Goal: Download file/media

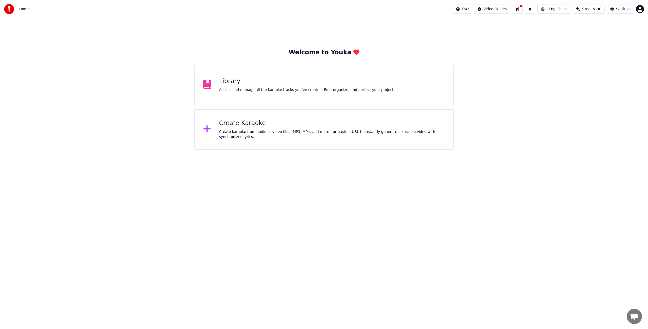
click at [223, 86] on div "Library Access and manage all the karaoke tracks you’ve created. Edit, organize…" at bounding box center [307, 84] width 177 height 15
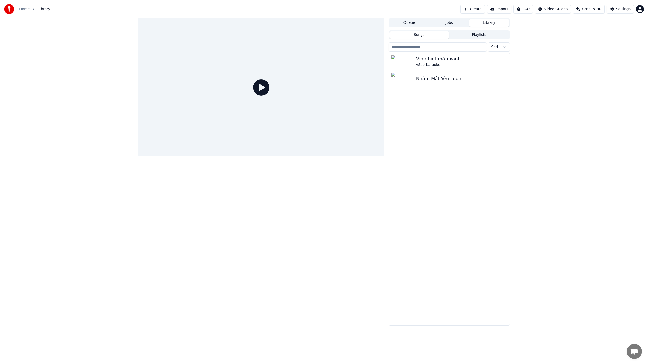
click at [384, 157] on div at bounding box center [261, 87] width 246 height 138
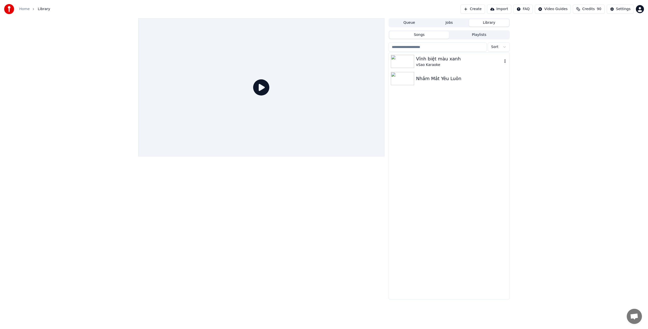
click at [454, 60] on div "Vĩnh biệt màu xanh" at bounding box center [459, 58] width 86 height 7
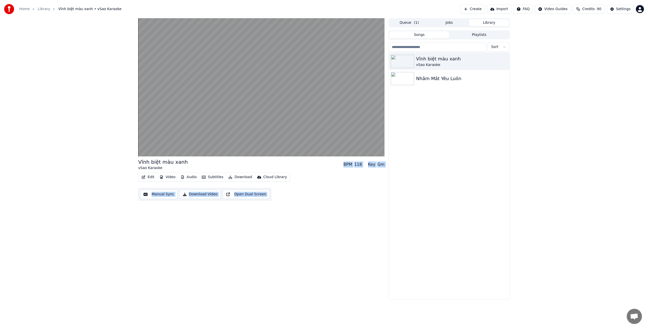
click at [171, 177] on button "Video" at bounding box center [167, 177] width 20 height 7
click at [185, 240] on div "Change Background" at bounding box center [186, 239] width 36 height 5
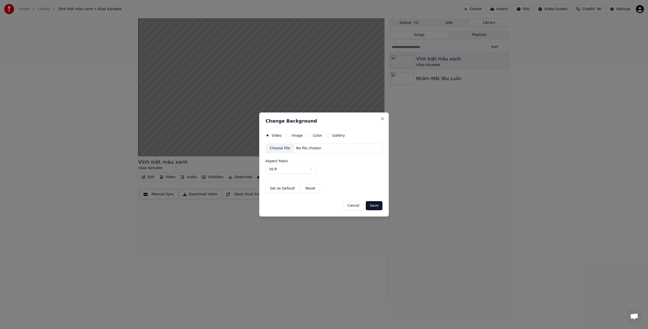
click at [284, 149] on div "Choose File" at bounding box center [280, 148] width 28 height 9
click at [378, 207] on button "Save" at bounding box center [374, 205] width 17 height 9
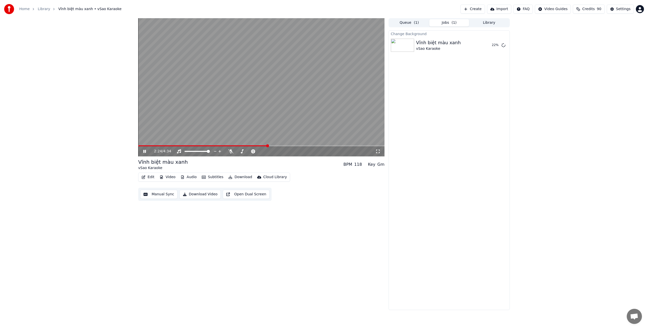
click at [144, 152] on icon at bounding box center [144, 151] width 3 height 3
click at [494, 45] on button "Play" at bounding box center [491, 45] width 16 height 9
click at [232, 152] on icon at bounding box center [230, 152] width 5 height 4
click at [307, 146] on span at bounding box center [261, 145] width 246 height 1
click at [330, 145] on span at bounding box center [261, 145] width 246 height 1
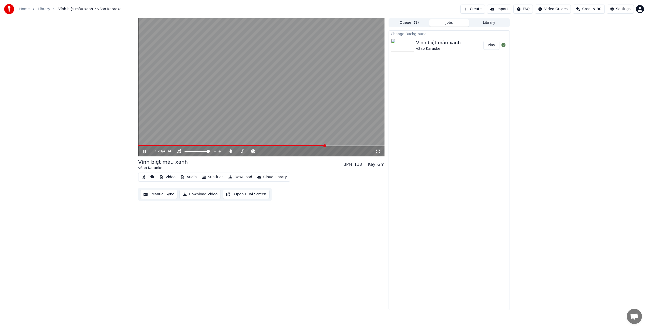
click at [325, 147] on span at bounding box center [324, 145] width 3 height 3
click at [335, 145] on video at bounding box center [261, 87] width 246 height 138
click at [336, 146] on span at bounding box center [261, 145] width 246 height 1
click at [353, 146] on span at bounding box center [261, 145] width 246 height 1
click at [364, 147] on div "4:00 / 4:34" at bounding box center [261, 152] width 246 height 10
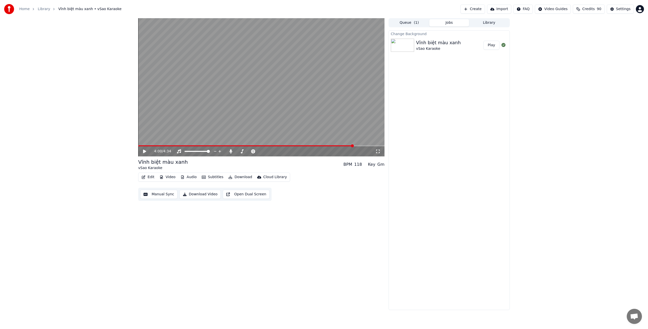
click at [371, 146] on span at bounding box center [261, 145] width 246 height 1
click at [362, 146] on span at bounding box center [254, 145] width 233 height 1
click at [231, 151] on icon at bounding box center [230, 152] width 3 height 4
click at [242, 178] on button "Download" at bounding box center [240, 177] width 28 height 7
click at [246, 189] on div "Video [.mp4]" at bounding box center [246, 188] width 23 height 5
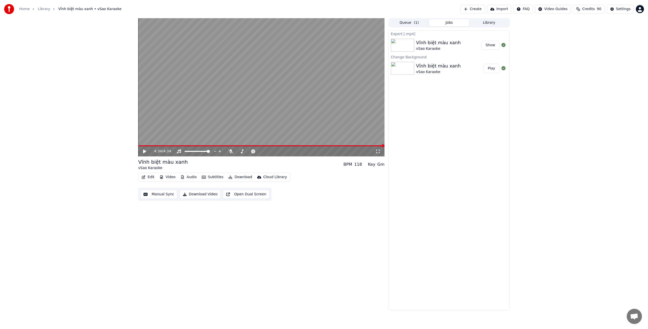
click at [495, 44] on button "Show" at bounding box center [490, 45] width 18 height 9
click at [283, 152] on icon at bounding box center [282, 151] width 5 height 5
click at [283, 152] on icon at bounding box center [282, 151] width 3 height 3
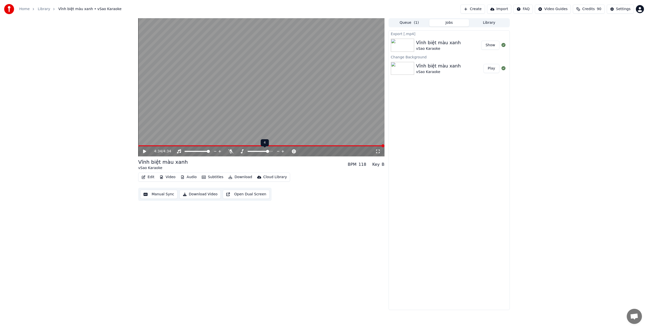
click at [283, 152] on icon at bounding box center [282, 151] width 3 height 3
click at [277, 151] on icon at bounding box center [278, 151] width 3 height 1
click at [138, 146] on span at bounding box center [139, 145] width 3 height 3
click at [144, 151] on icon at bounding box center [144, 152] width 3 height 4
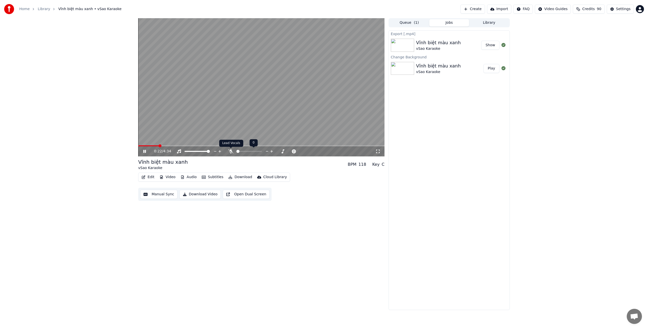
click at [231, 152] on icon at bounding box center [230, 152] width 5 height 4
click at [243, 152] on icon at bounding box center [241, 152] width 5 height 4
click at [278, 151] on icon at bounding box center [278, 151] width 5 height 5
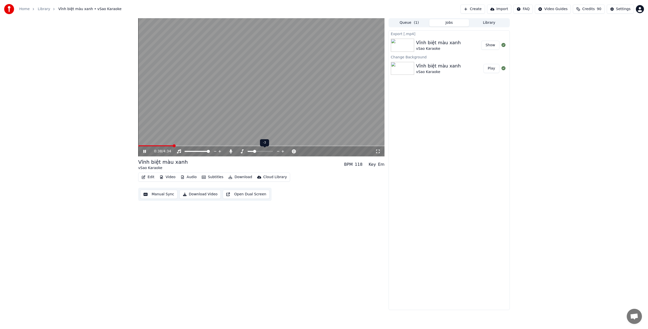
click at [278, 151] on icon at bounding box center [278, 151] width 5 height 5
click at [282, 151] on icon at bounding box center [282, 151] width 5 height 5
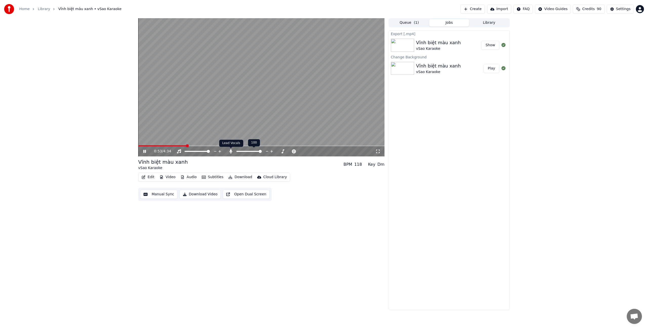
click at [231, 152] on icon at bounding box center [230, 152] width 5 height 4
click at [282, 151] on icon at bounding box center [282, 151] width 3 height 3
click at [282, 152] on icon at bounding box center [282, 151] width 3 height 3
click at [231, 151] on icon at bounding box center [230, 152] width 5 height 4
click at [231, 152] on icon at bounding box center [230, 152] width 3 height 4
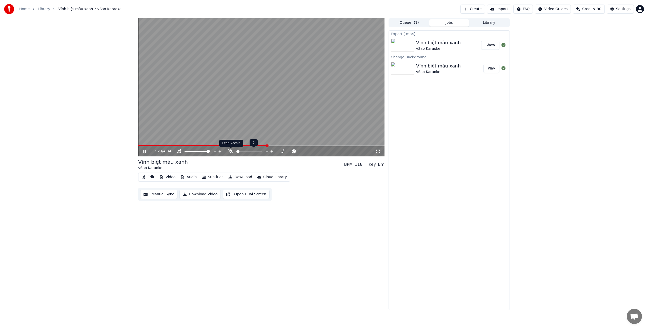
click at [232, 152] on icon at bounding box center [230, 152] width 5 height 4
click at [231, 152] on icon at bounding box center [230, 152] width 3 height 4
click at [365, 145] on span at bounding box center [261, 145] width 246 height 1
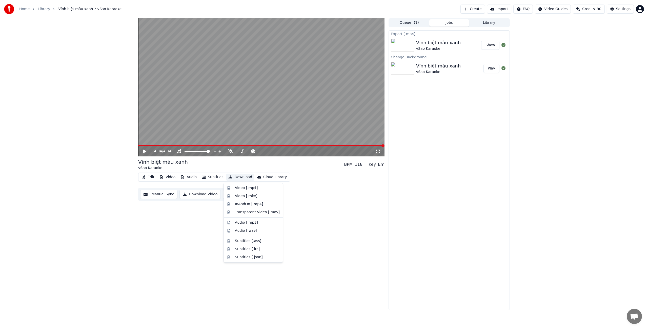
click at [239, 177] on button "Download" at bounding box center [240, 177] width 28 height 7
click at [322, 205] on div "4:34 / 4:34 Vĩnh biệt màu xanh vSao Karaoke BPM 118 Key Em Edit Video Audio…" at bounding box center [261, 164] width 246 height 292
click at [267, 151] on icon at bounding box center [267, 151] width 5 height 5
click at [272, 151] on icon at bounding box center [271, 151] width 3 height 3
click at [267, 151] on icon at bounding box center [267, 151] width 5 height 5
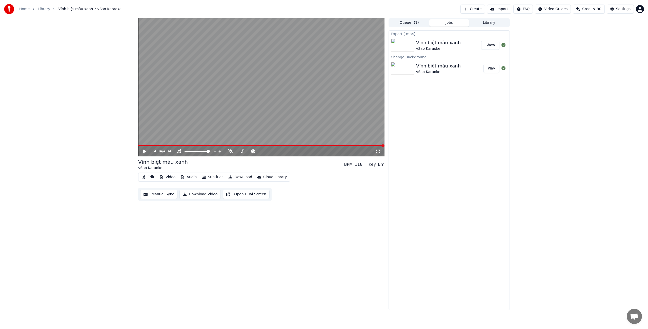
click at [145, 152] on icon at bounding box center [144, 152] width 3 height 4
click at [241, 152] on icon at bounding box center [242, 152] width 3 height 4
click at [313, 176] on div "Edit Video Audio Subtitles Download Cloud Library Manual Sync Download Video Op…" at bounding box center [261, 187] width 246 height 28
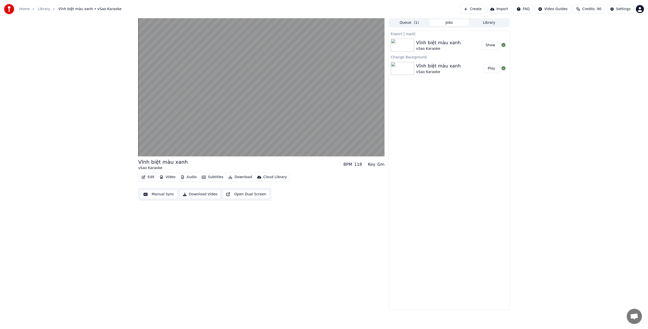
click at [238, 177] on button "Download" at bounding box center [240, 177] width 28 height 7
click at [252, 231] on div "Audio [.wav]" at bounding box center [246, 230] width 22 height 5
click at [490, 46] on button "Show" at bounding box center [490, 45] width 18 height 9
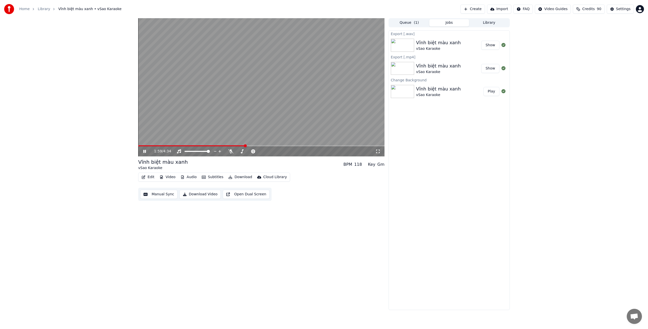
click at [143, 152] on icon at bounding box center [148, 152] width 12 height 4
